Goal: Task Accomplishment & Management: Manage account settings

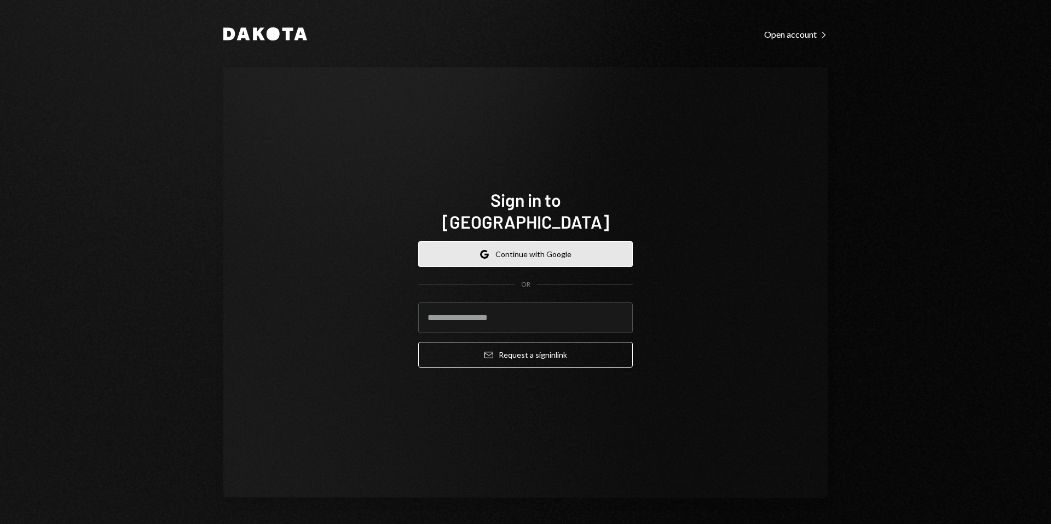
drag, startPoint x: 0, startPoint y: 0, endPoint x: 535, endPoint y: 243, distance: 587.3
click at [535, 243] on button "Google Continue with Google" at bounding box center [525, 254] width 215 height 26
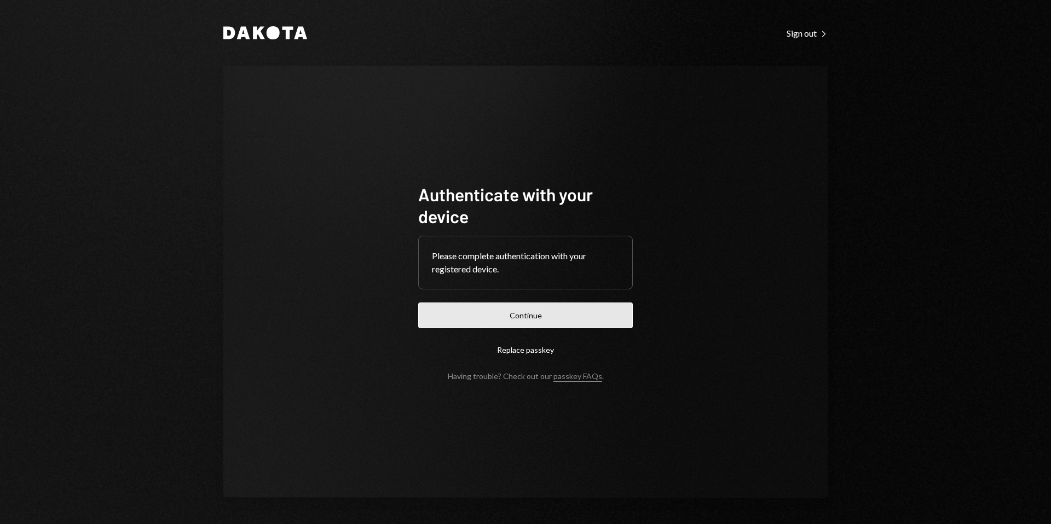
click at [529, 320] on button "Continue" at bounding box center [525, 316] width 215 height 26
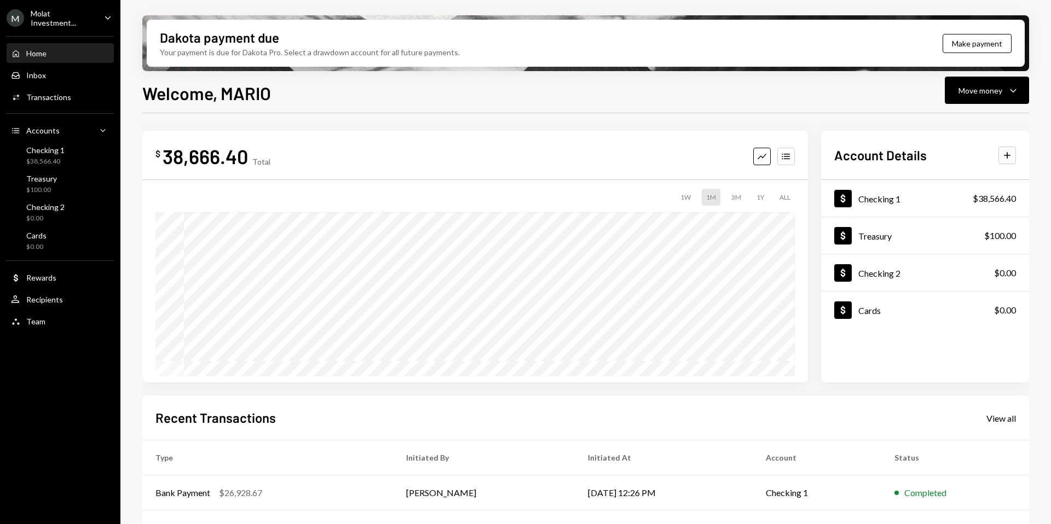
click at [49, 17] on div "Molat Investment..." at bounding box center [63, 18] width 65 height 19
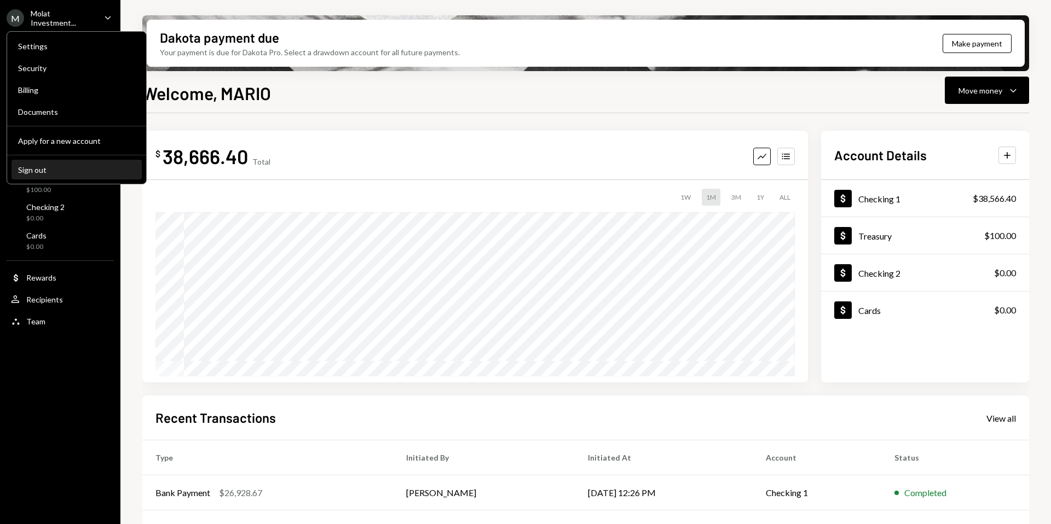
click at [43, 166] on div "Sign out" at bounding box center [76, 169] width 117 height 9
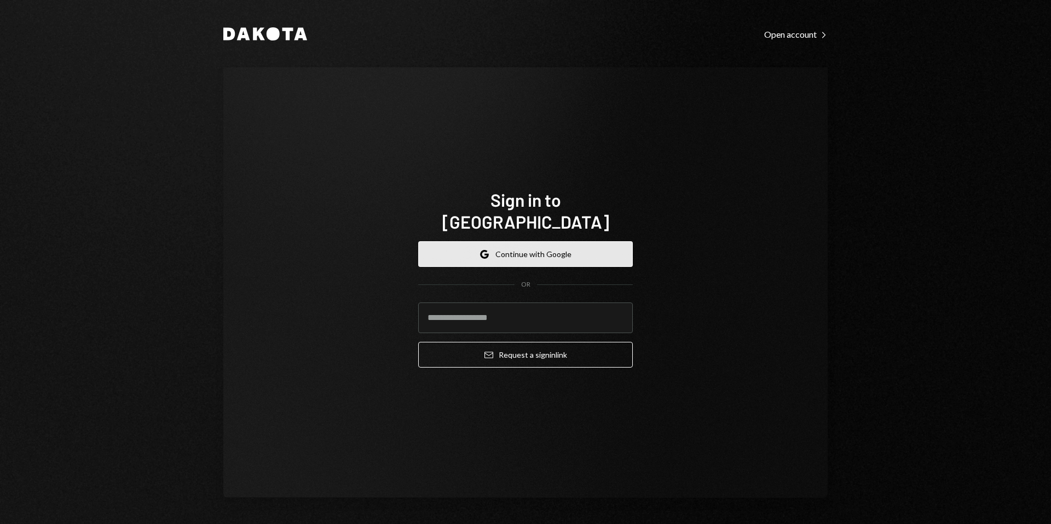
click at [507, 242] on button "Google Continue with Google" at bounding box center [525, 254] width 215 height 26
